Goal: Task Accomplishment & Management: Use online tool/utility

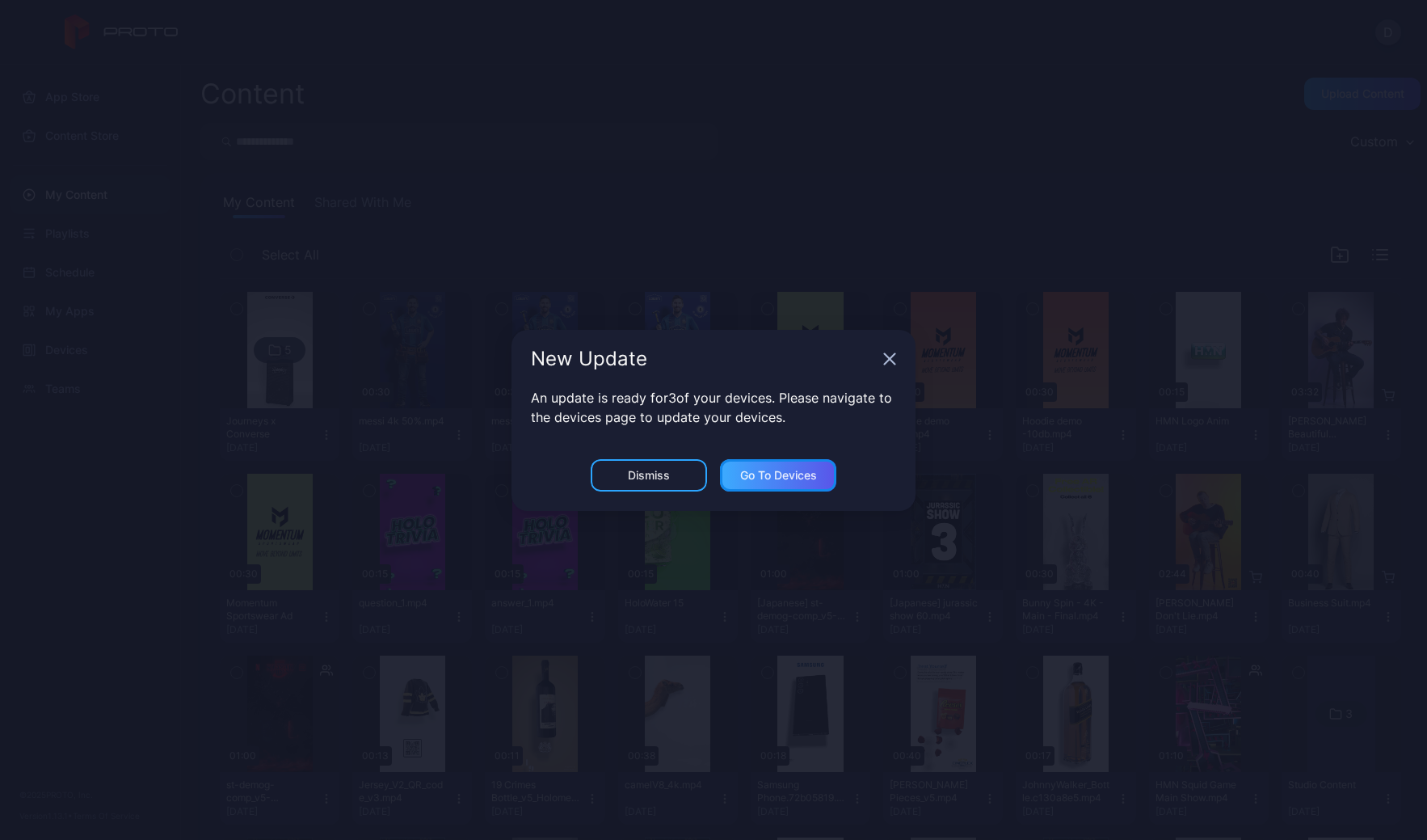
click at [785, 479] on div "Go to devices" at bounding box center [779, 475] width 77 height 13
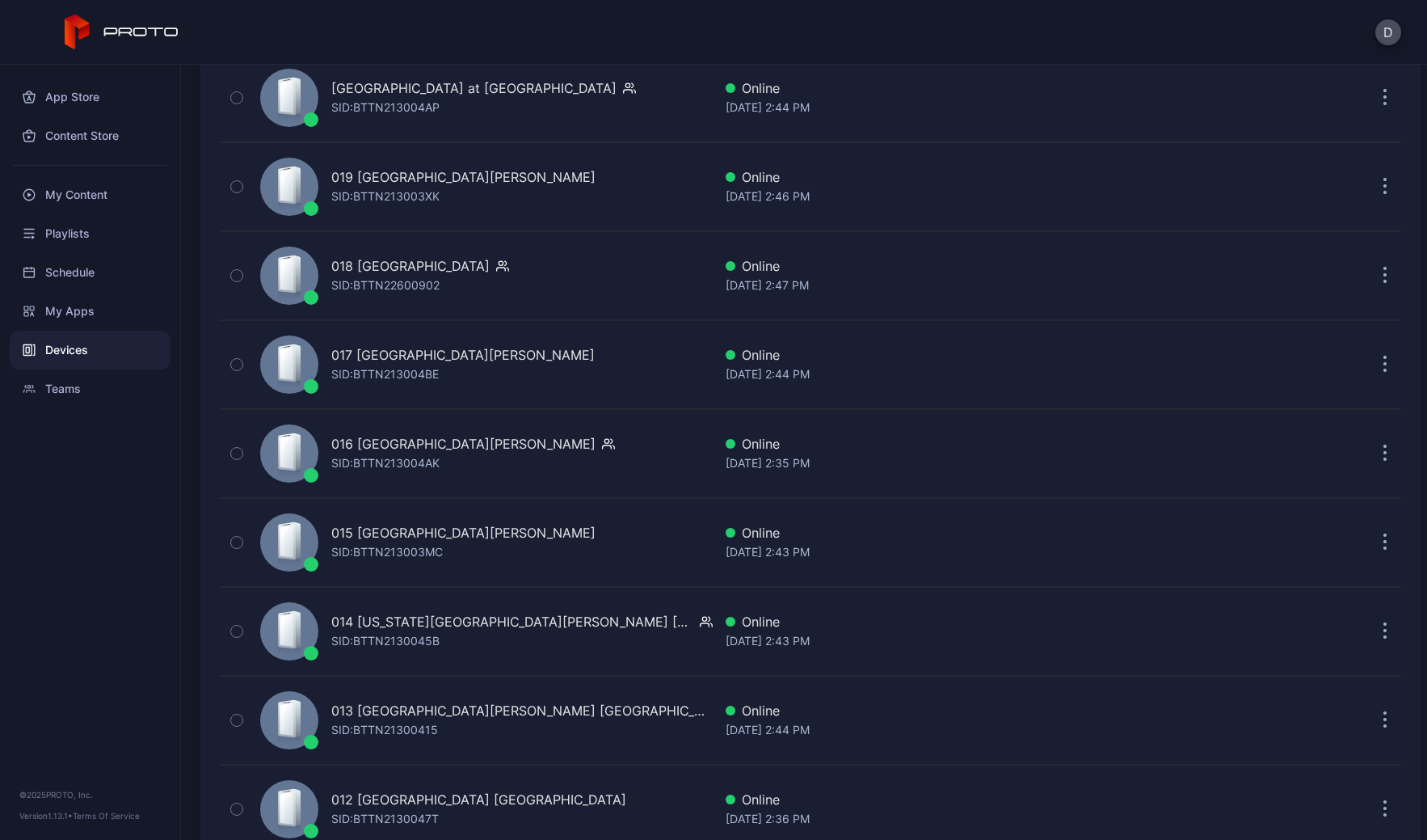
scroll to position [3021, 0]
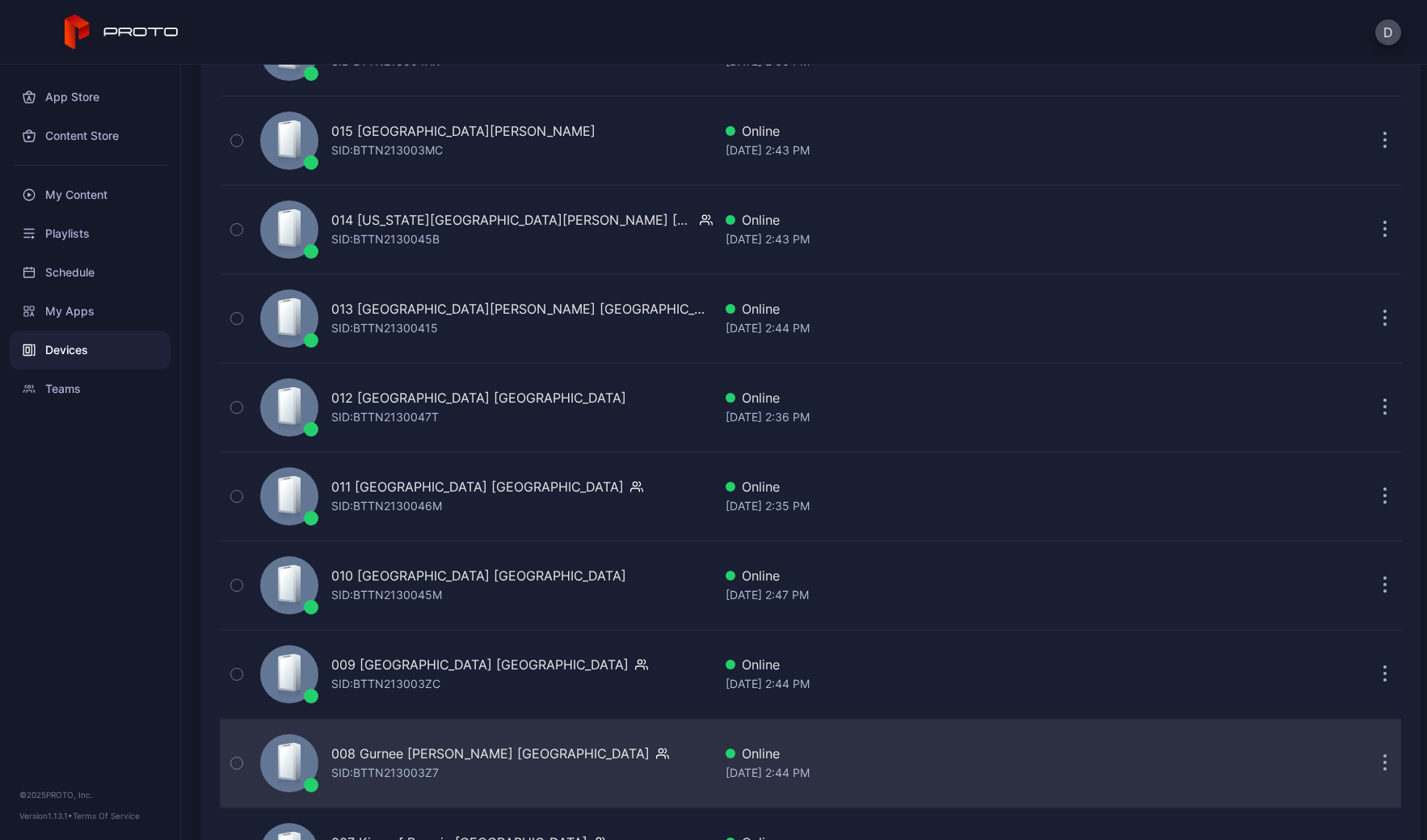
click at [565, 769] on div "008 Gurnee [PERSON_NAME] IL [PERSON_NAME]: BTTN213003Z7" at bounding box center [483, 763] width 459 height 81
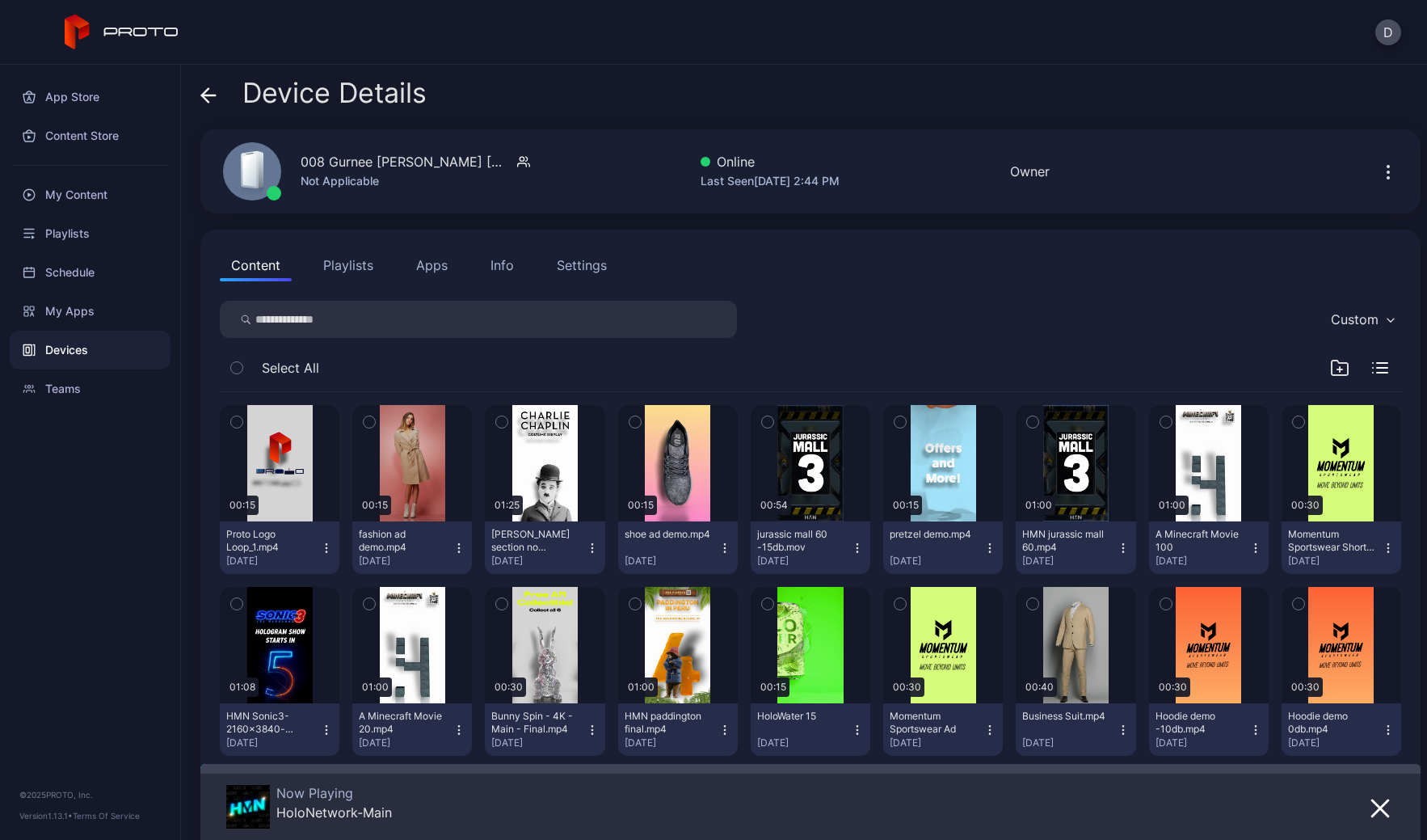
click at [1379, 173] on icon "button" at bounding box center [1388, 172] width 20 height 20
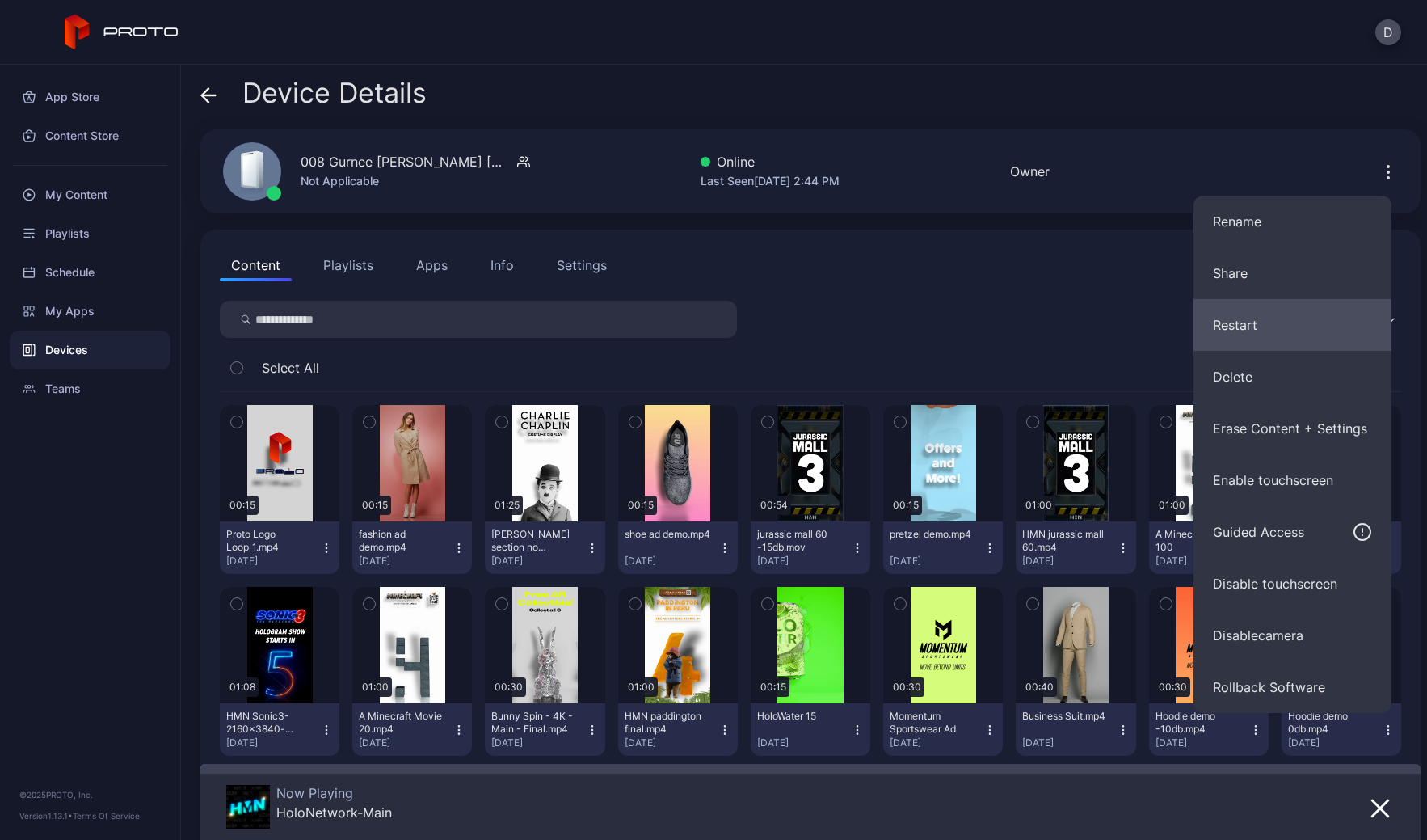
click at [1271, 323] on button "Restart" at bounding box center [1292, 325] width 198 height 51
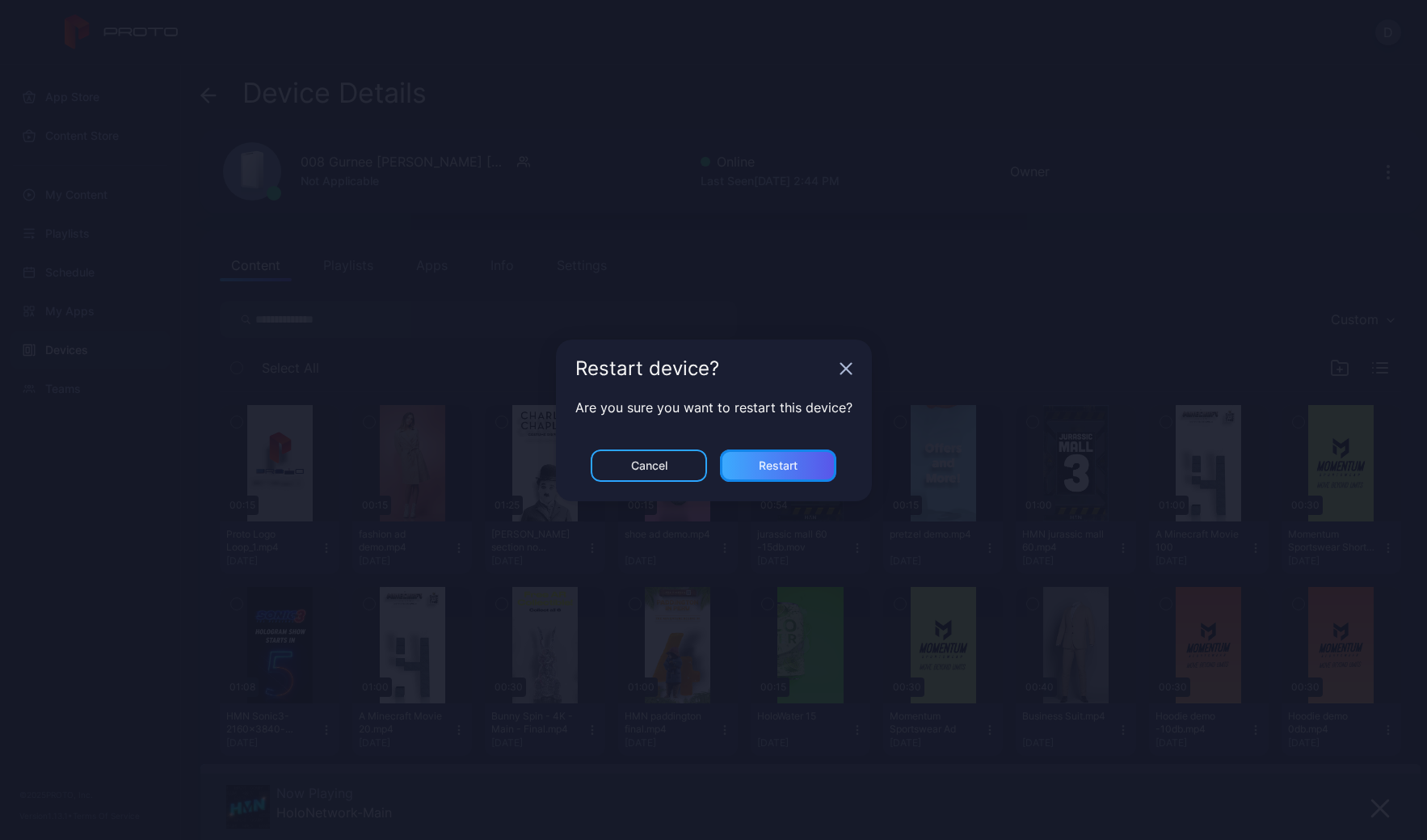
click at [776, 468] on div "Restart" at bounding box center [777, 465] width 39 height 13
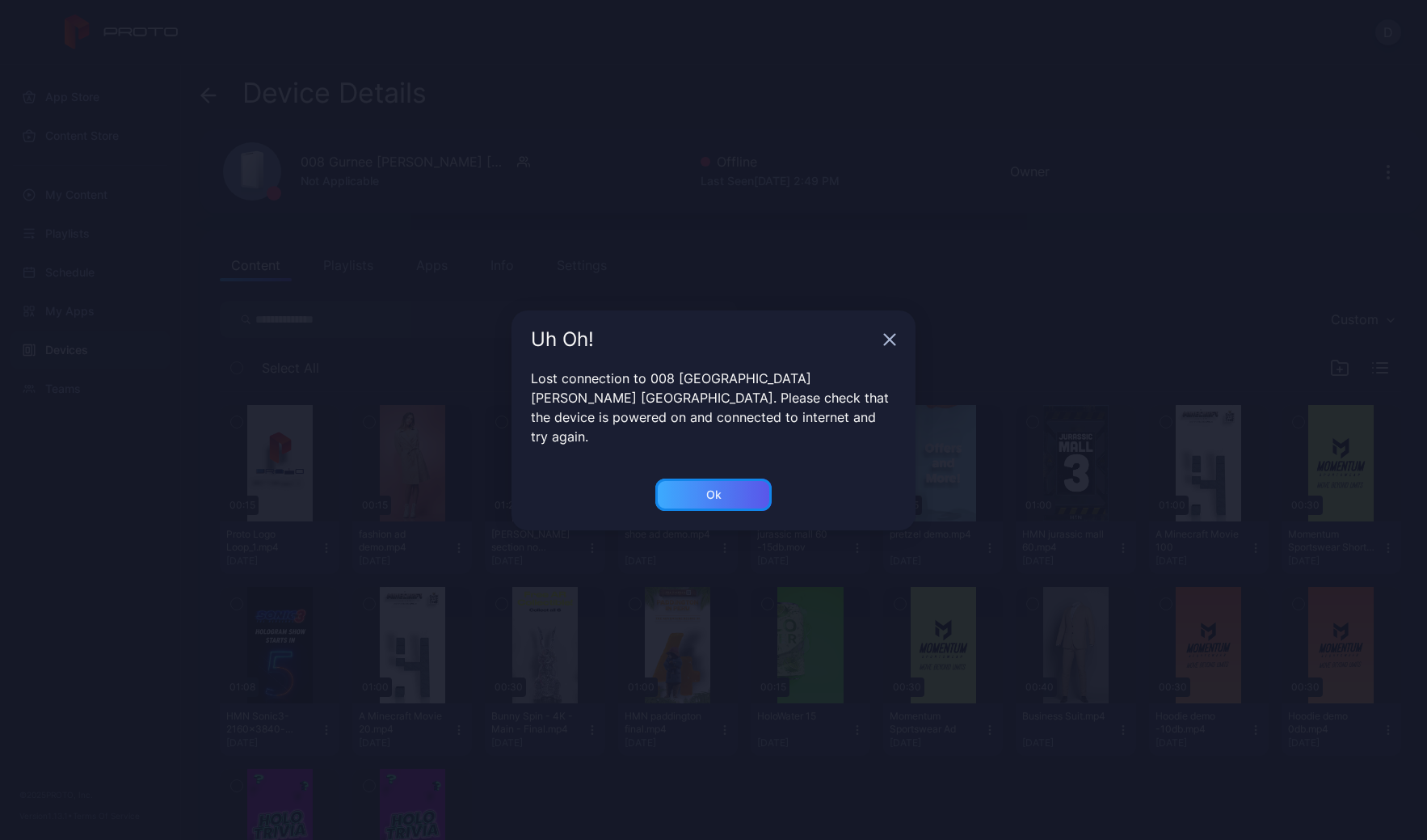
click at [716, 489] on div "Ok" at bounding box center [714, 495] width 15 height 13
